Goal: Navigation & Orientation: Find specific page/section

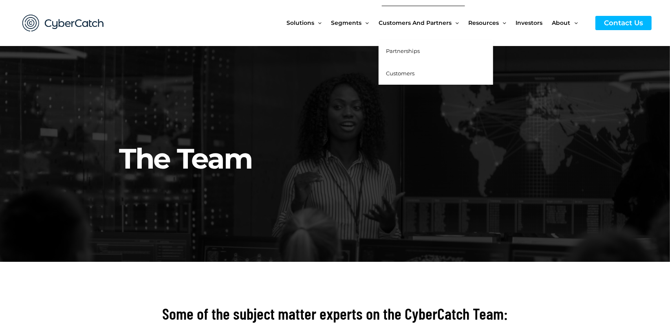
click at [400, 72] on span "Customers" at bounding box center [400, 73] width 29 height 7
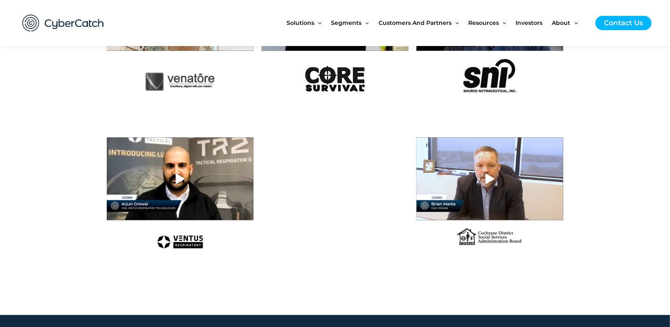
scroll to position [637, 0]
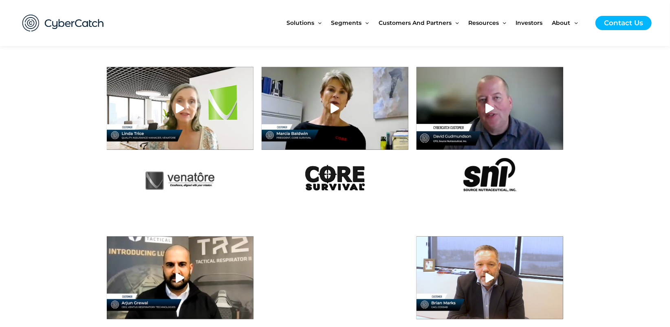
click at [334, 106] on icon at bounding box center [335, 108] width 10 height 10
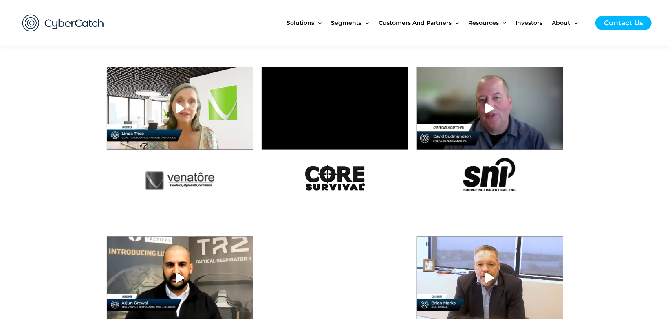
click at [533, 21] on span "Investors" at bounding box center [529, 23] width 27 height 34
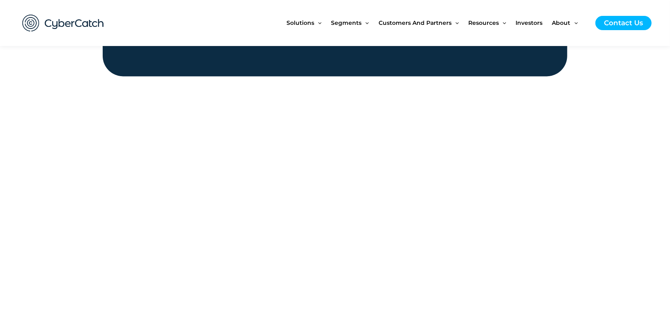
scroll to position [1062, 0]
